Goal: Transaction & Acquisition: Purchase product/service

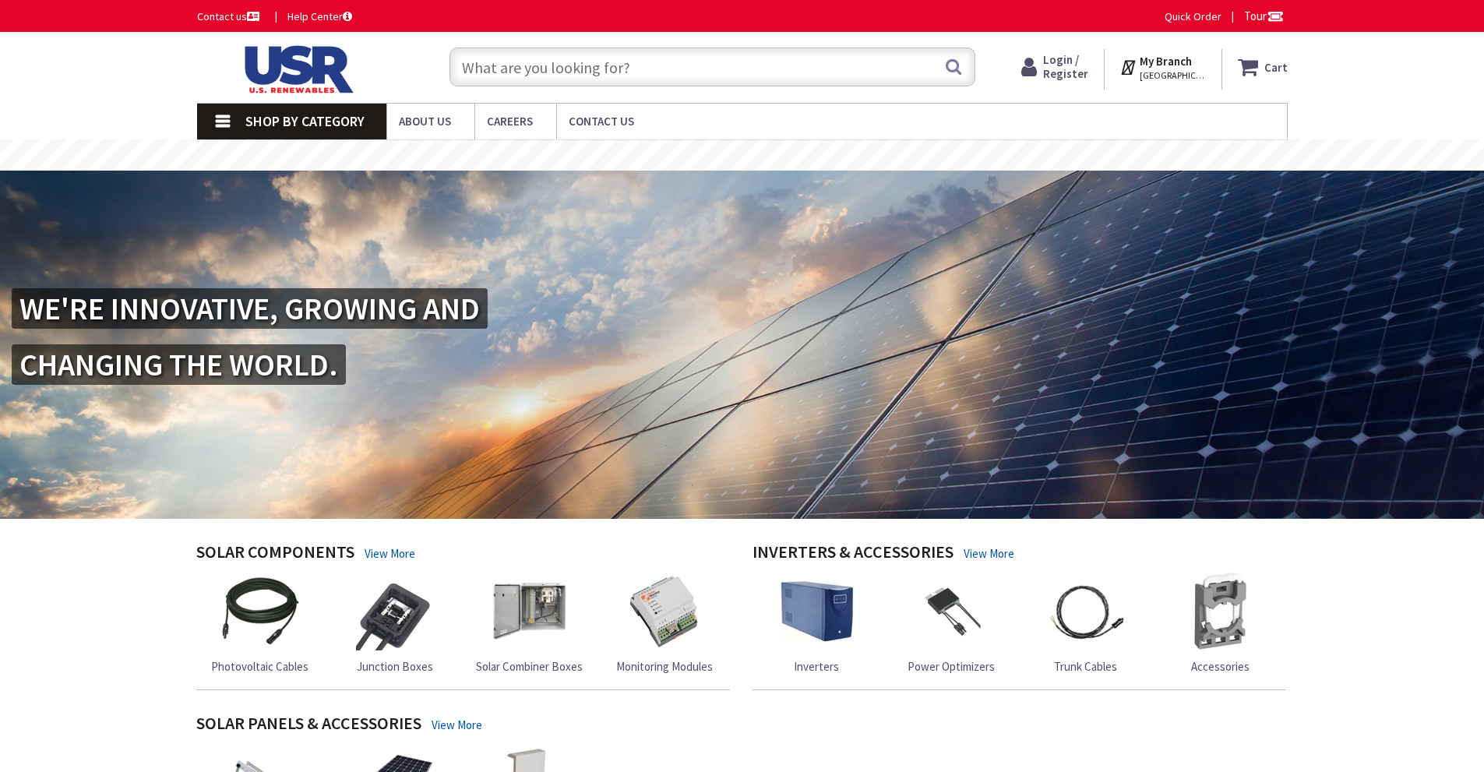
click at [307, 120] on span "Shop By Category" at bounding box center [304, 121] width 119 height 18
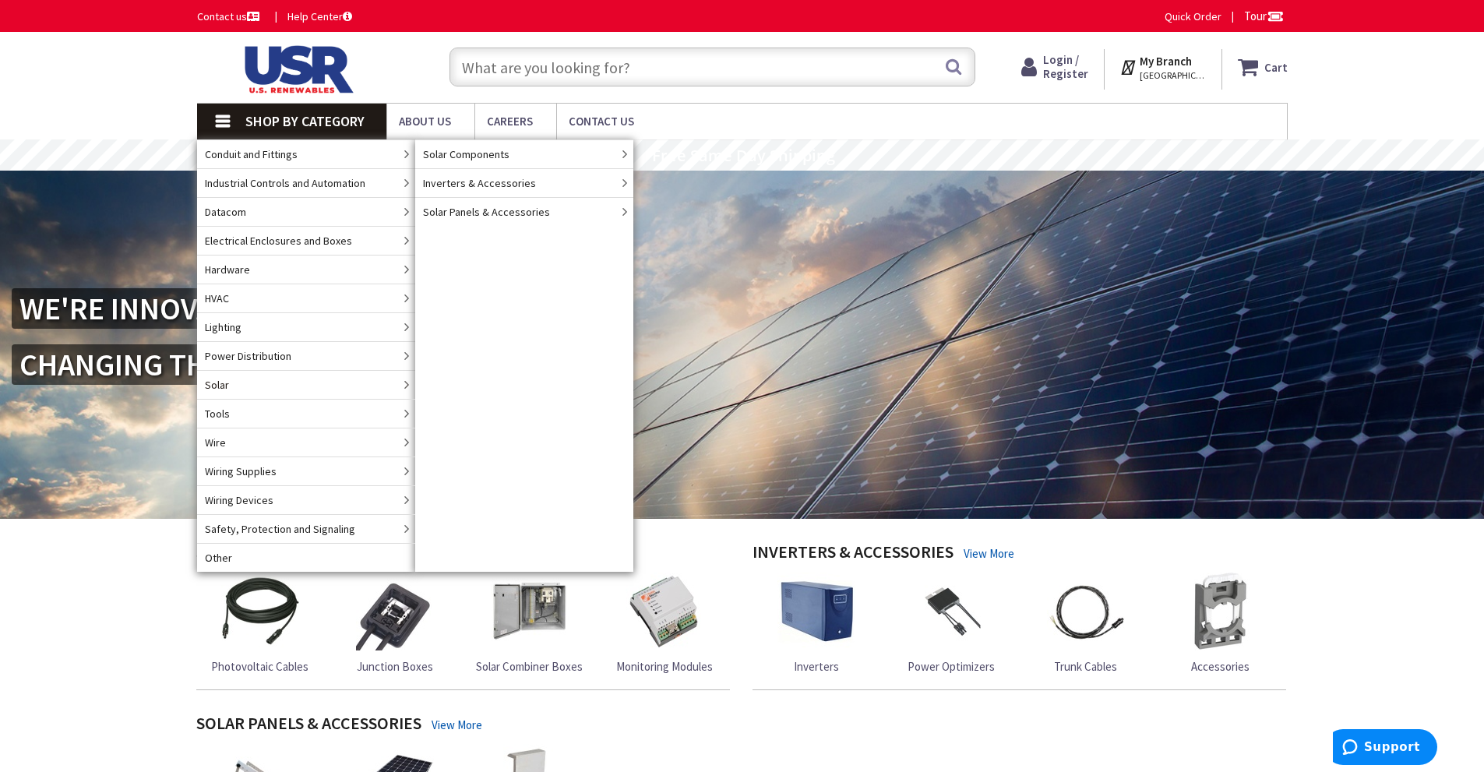
click at [254, 382] on link "Solar" at bounding box center [306, 384] width 218 height 29
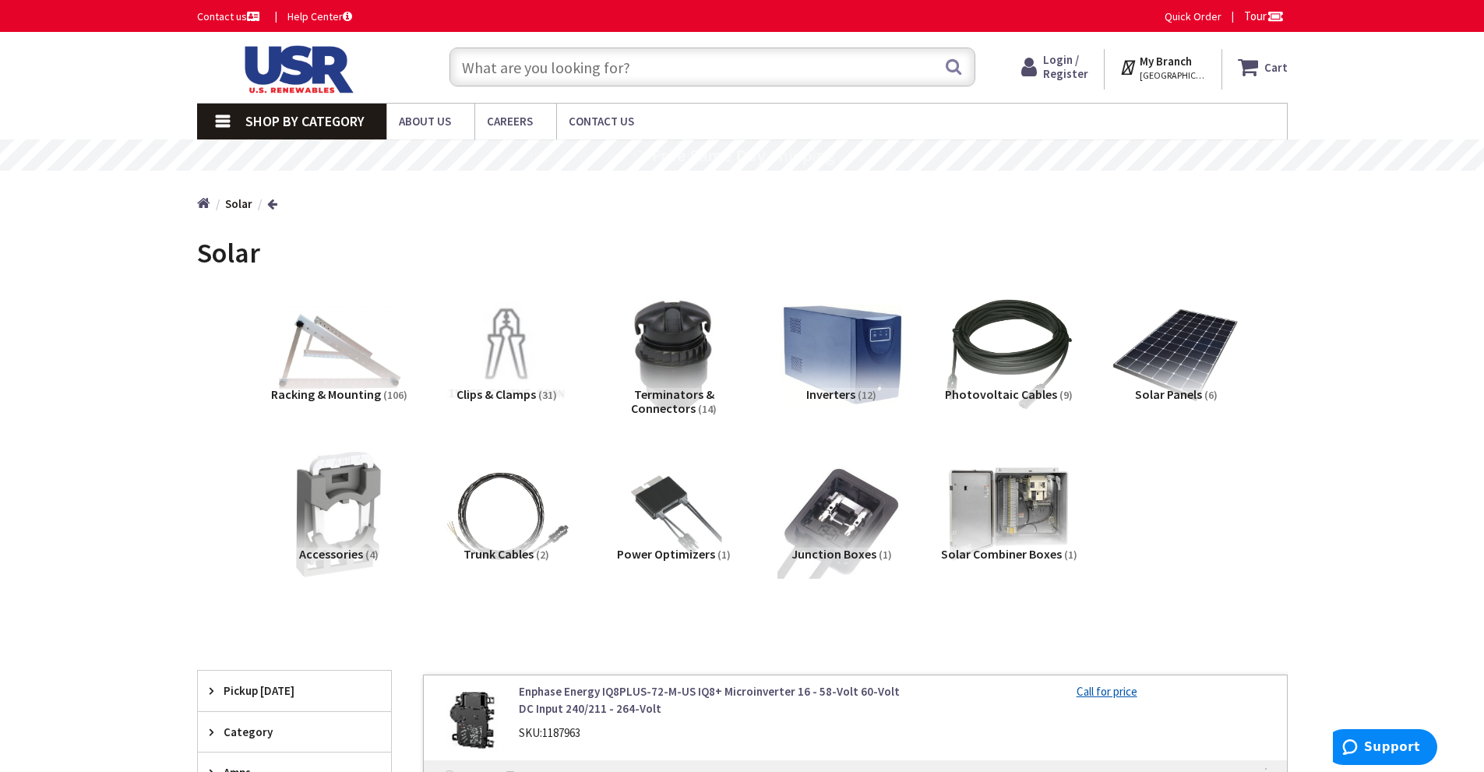
click at [350, 364] on img at bounding box center [338, 354] width 141 height 141
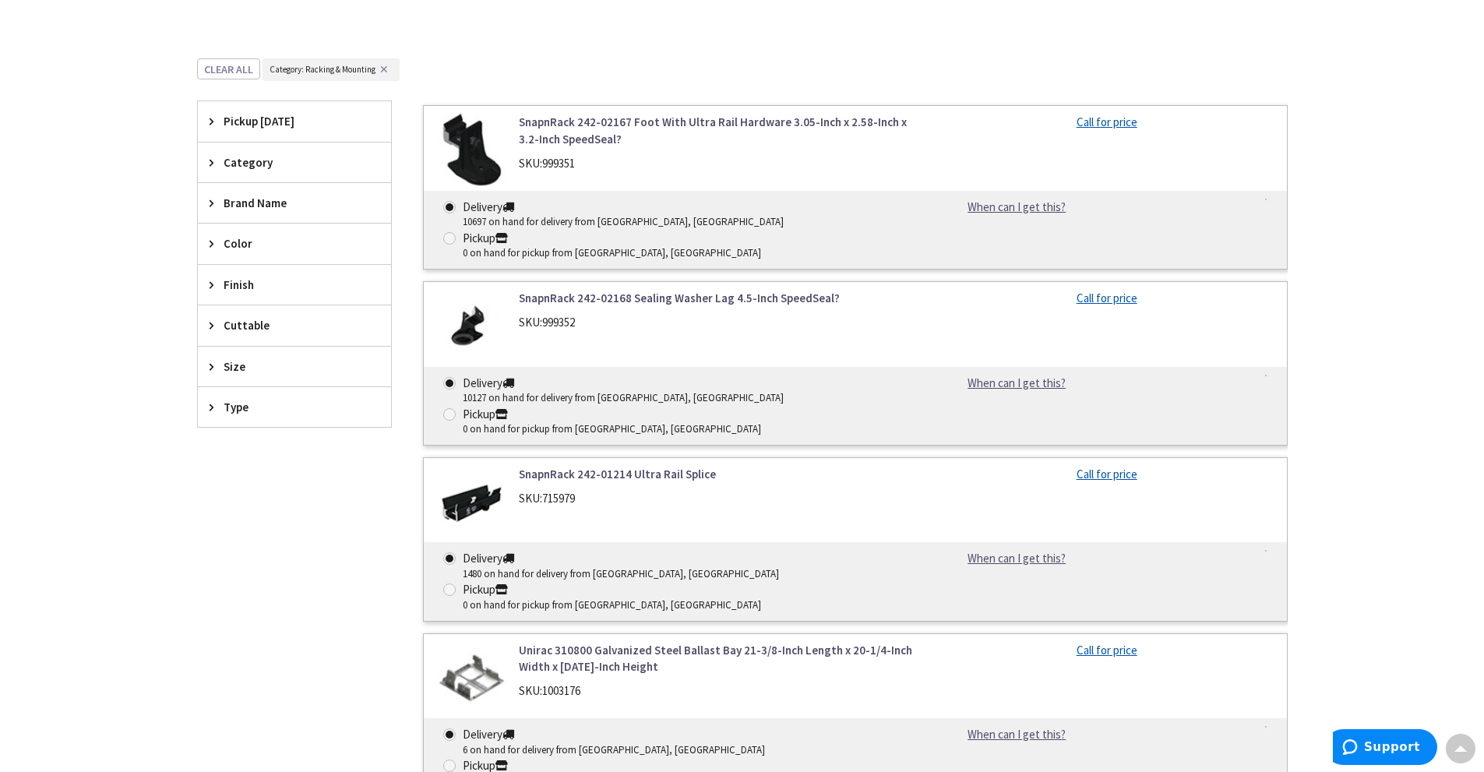
scroll to position [540, 0]
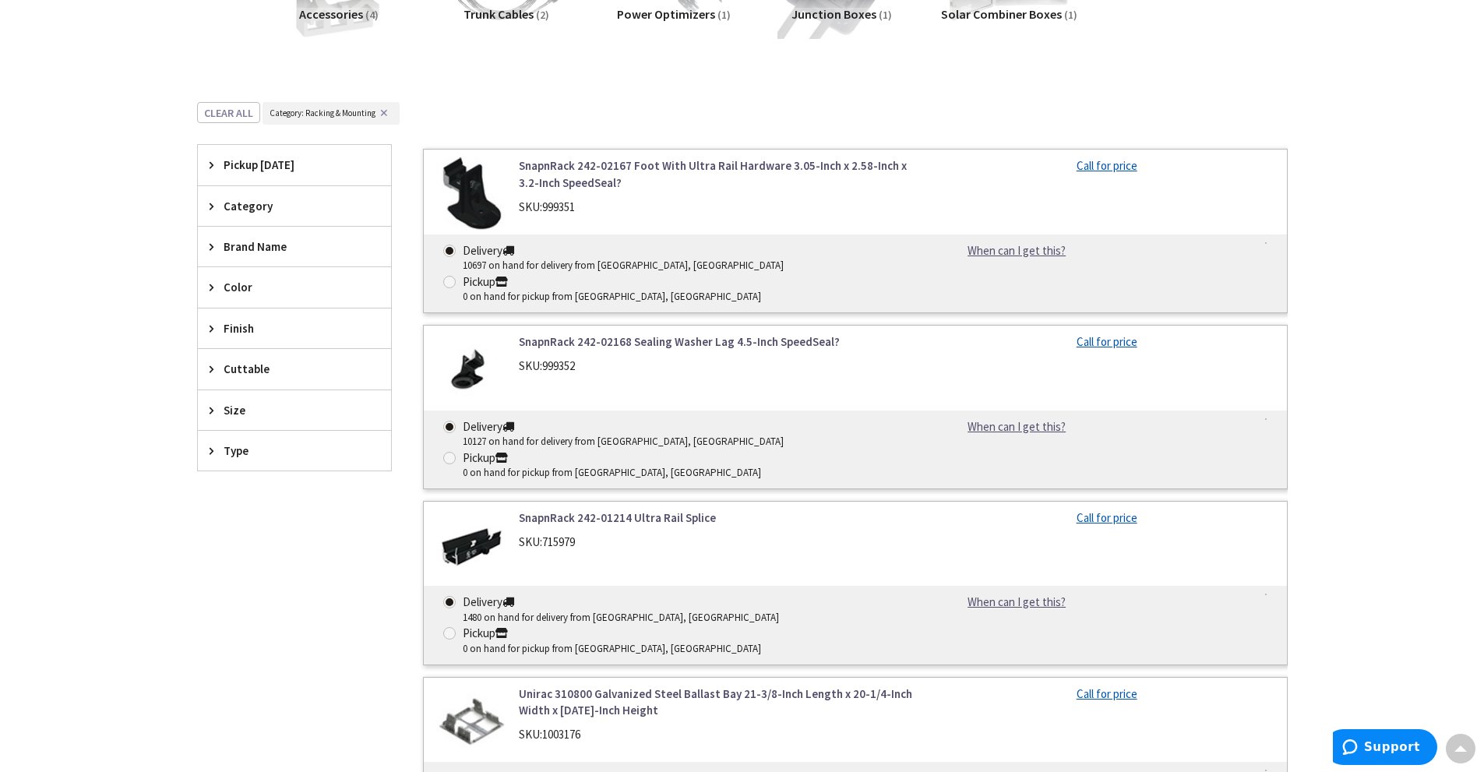
click at [259, 242] on span "Brand Name" at bounding box center [287, 246] width 127 height 16
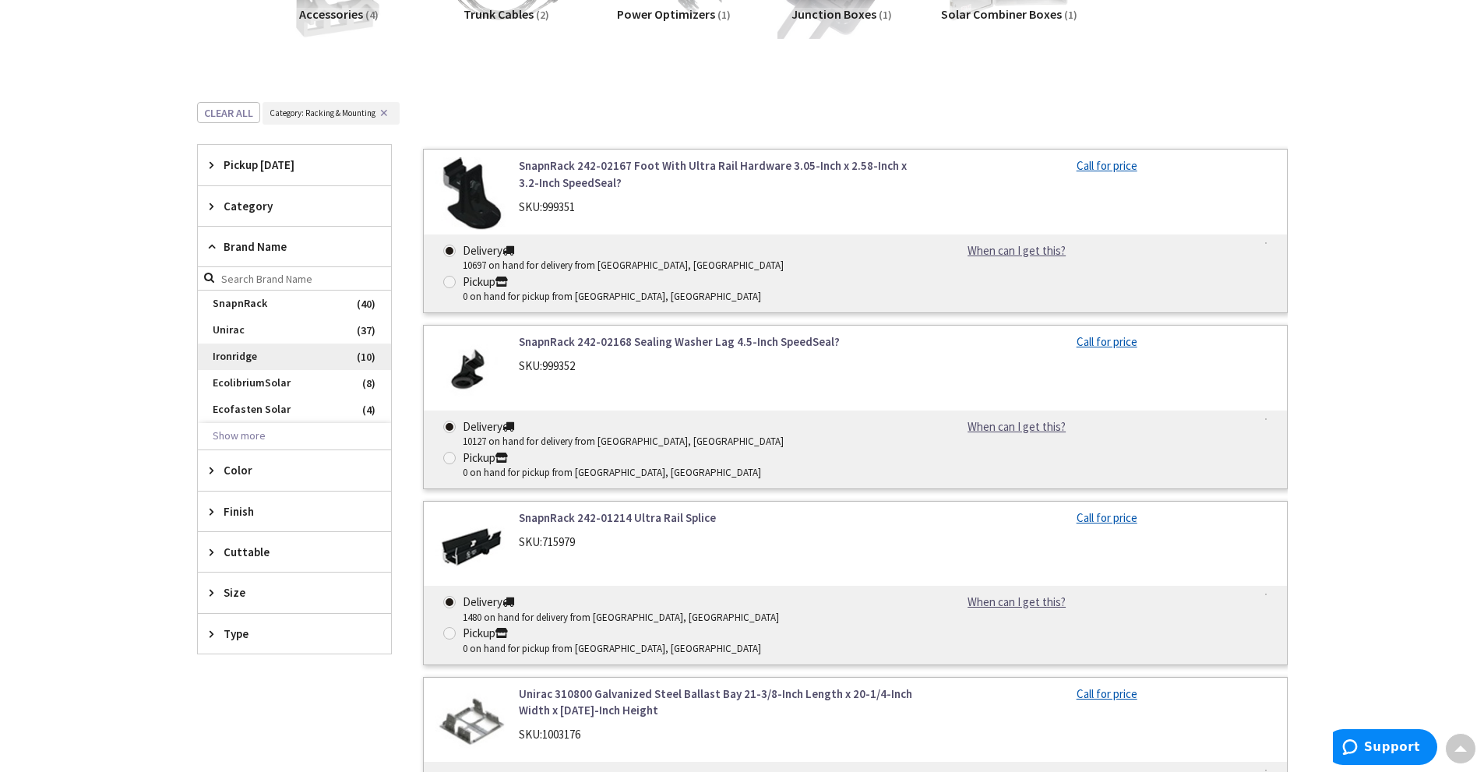
click at [226, 357] on span "Ironridge" at bounding box center [294, 356] width 193 height 26
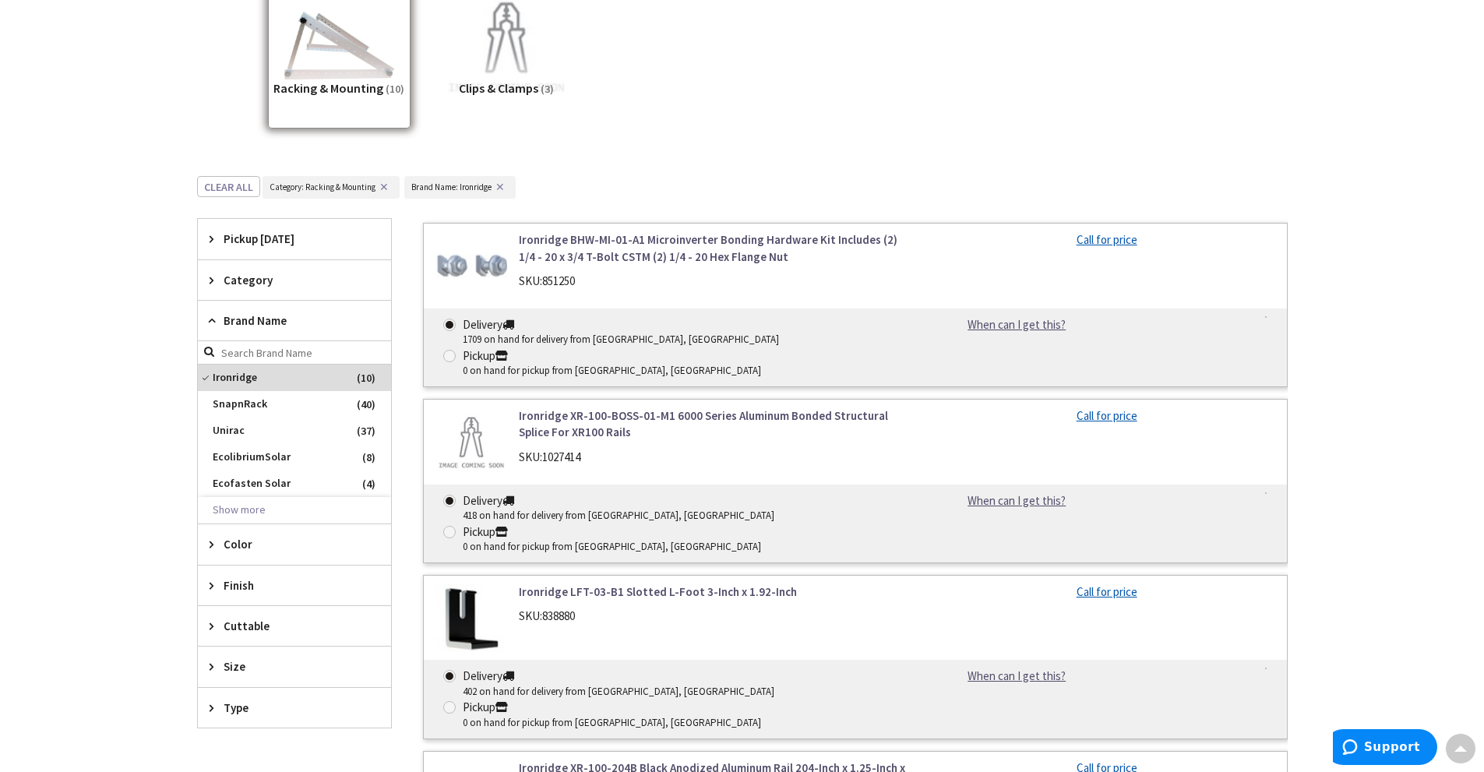
scroll to position [618, 0]
